Goal: Transaction & Acquisition: Subscribe to service/newsletter

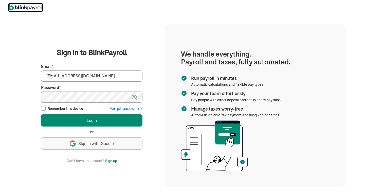
click at [26, 6] on img at bounding box center [25, 7] width 35 height 8
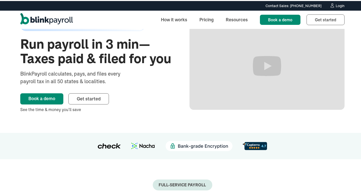
scroll to position [13, 0]
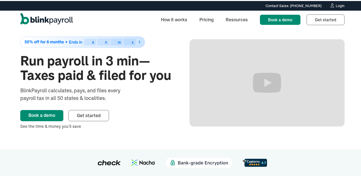
click at [88, 41] on span "00" at bounding box center [88, 41] width 5 height 5
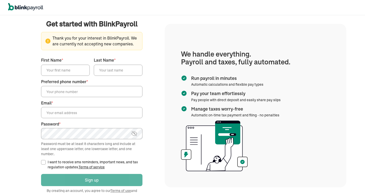
type input "[EMAIL_ADDRESS][DOMAIN_NAME]"
drag, startPoint x: 217, startPoint y: 111, endPoint x: 175, endPoint y: 27, distance: 94.1
click at [178, 25] on section "We handle everything. Payroll and taxes, fully automated. Run payroll in minute…" at bounding box center [255, 105] width 181 height 163
click at [48, 40] on rect at bounding box center [48, 41] width 1 height 2
click at [65, 73] on input "First Name *" at bounding box center [65, 70] width 49 height 11
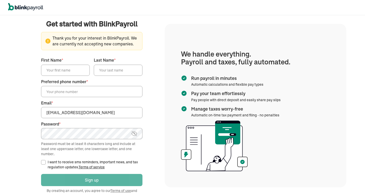
click at [46, 161] on div "I want to receive sms reminders, important news, and tax regulation updates. Te…" at bounding box center [91, 164] width 101 height 10
click at [44, 160] on input "I want to receive sms reminders, important news, and tax regulation updates. Te…" at bounding box center [43, 162] width 5 height 5
checkbox input "true"
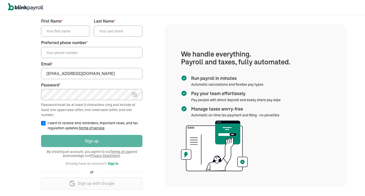
scroll to position [41, 0]
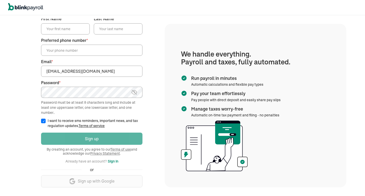
click at [119, 180] on div "Login Sign up By creating an account, you agree to our Terms of use and acknowl…" at bounding box center [91, 161] width 101 height 61
click at [126, 176] on div "Login Sign up By creating an account, you agree to our Terms of use and acknowl…" at bounding box center [91, 161] width 101 height 61
click at [126, 177] on div "Login Sign up By creating an account, you agree to our Terms of use and acknowl…" at bounding box center [91, 161] width 101 height 61
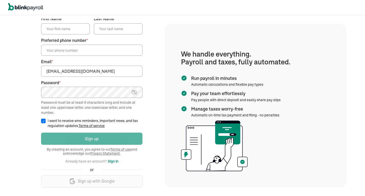
click at [125, 178] on div "Login Sign up By creating an account, you agree to our Terms of use and acknowl…" at bounding box center [91, 161] width 101 height 61
click at [282, 124] on section "We handle everything. Payroll and taxes, fully automated. Run payroll in minute…" at bounding box center [255, 105] width 181 height 163
